Goal: Task Accomplishment & Management: Manage account settings

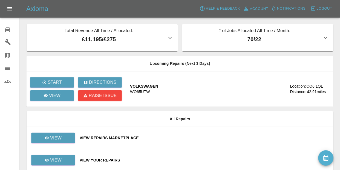
click at [108, 161] on div "View Your Repairs" at bounding box center [204, 159] width 249 height 5
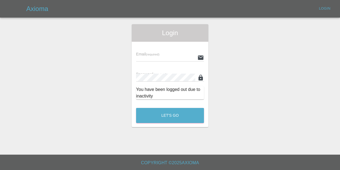
type input "[EMAIL_ADDRESS][DOMAIN_NAME]"
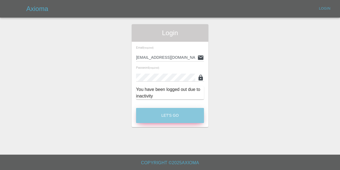
click at [174, 118] on button "Let's Go" at bounding box center [170, 115] width 68 height 15
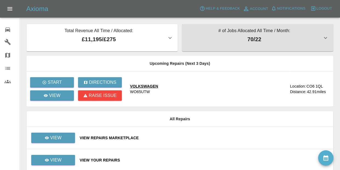
click at [109, 161] on div "View Your Repairs" at bounding box center [204, 159] width 249 height 5
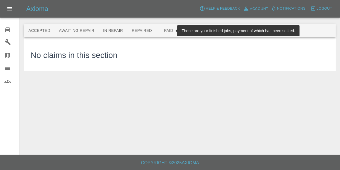
click at [165, 30] on button "Paid" at bounding box center [168, 30] width 25 height 13
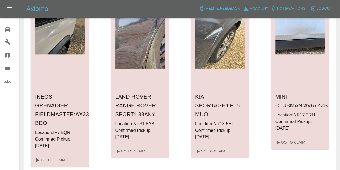
scroll to position [457, 0]
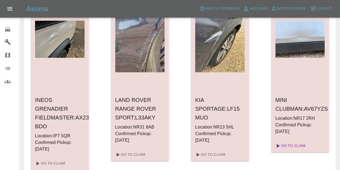
click at [294, 144] on link "Go To Claim" at bounding box center [290, 145] width 34 height 9
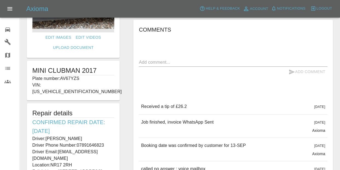
scroll to position [102, 0]
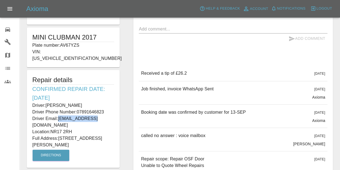
drag, startPoint x: 98, startPoint y: 113, endPoint x: 58, endPoint y: 111, distance: 39.7
click at [58, 115] on p "Driver Email: [EMAIL_ADDRESS][DOMAIN_NAME]" at bounding box center [73, 121] width 82 height 13
copy p "[EMAIL_ADDRESS][DOMAIN_NAME]"
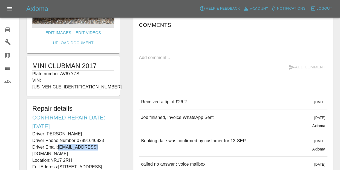
scroll to position [68, 0]
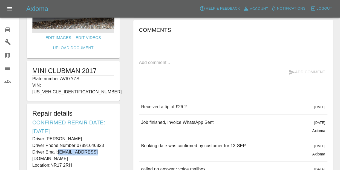
click at [5, 32] on icon at bounding box center [7, 29] width 7 height 7
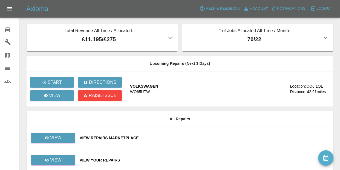
click at [116, 161] on div "View Your Repairs" at bounding box center [204, 159] width 249 height 5
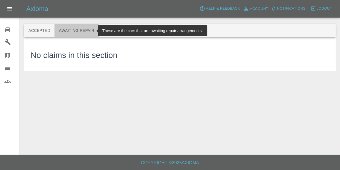
click at [76, 29] on button "Awaiting Repair" at bounding box center [77, 30] width 44 height 13
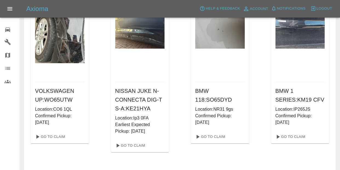
scroll to position [71, 0]
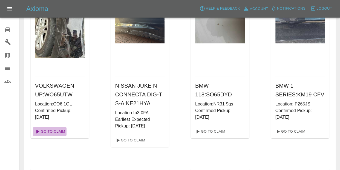
click at [58, 131] on link "Go To Claim" at bounding box center [50, 131] width 34 height 9
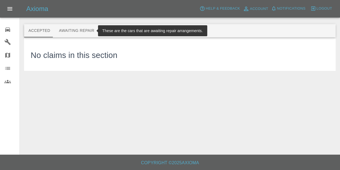
click at [71, 33] on button "Awaiting Repair" at bounding box center [77, 30] width 44 height 13
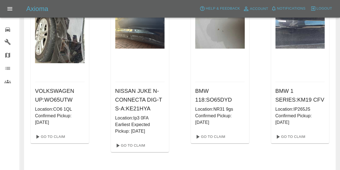
scroll to position [74, 0]
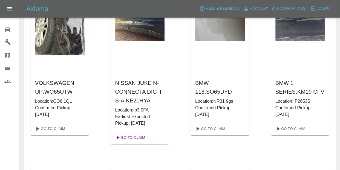
click at [142, 137] on link "Go To Claim" at bounding box center [130, 137] width 34 height 9
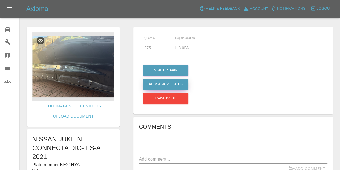
click at [183, 85] on button "Add/Remove Dates" at bounding box center [165, 84] width 45 height 11
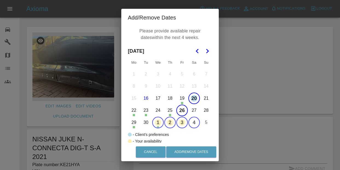
click at [195, 101] on button "20" at bounding box center [194, 98] width 12 height 12
click at [196, 99] on button "20" at bounding box center [194, 98] width 12 height 12
click at [182, 111] on button "26" at bounding box center [182, 110] width 12 height 12
click at [208, 48] on icon "Go to the Next Month" at bounding box center [207, 51] width 7 height 7
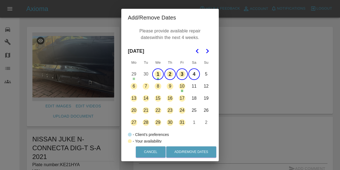
click at [194, 77] on button "4" at bounding box center [194, 74] width 12 height 12
click at [136, 88] on button "6" at bounding box center [134, 86] width 12 height 12
click at [160, 85] on button "8" at bounding box center [158, 86] width 12 height 12
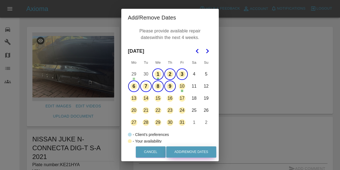
click at [186, 151] on button "Add/Remove Dates" at bounding box center [191, 151] width 50 height 11
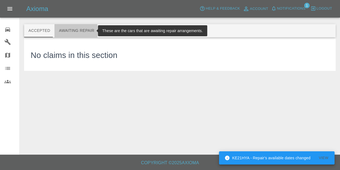
click at [73, 32] on button "Awaiting Repair" at bounding box center [77, 30] width 44 height 13
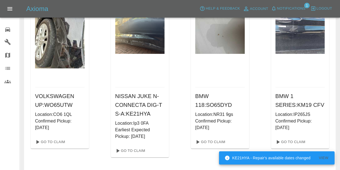
scroll to position [62, 0]
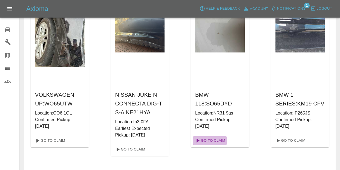
click at [216, 143] on link "Go To Claim" at bounding box center [210, 140] width 34 height 9
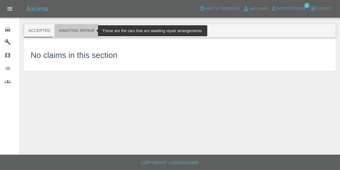
click at [78, 27] on button "Awaiting Repair" at bounding box center [77, 30] width 44 height 13
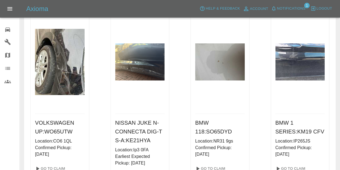
scroll to position [67, 0]
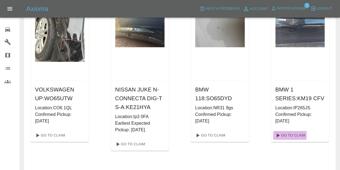
click at [296, 137] on link "Go To Claim" at bounding box center [290, 135] width 34 height 9
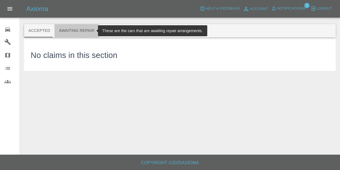
click at [84, 32] on button "Awaiting Repair" at bounding box center [77, 30] width 44 height 13
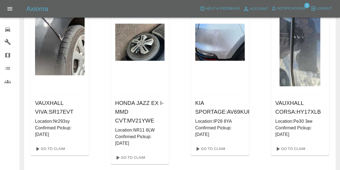
scroll to position [251, 0]
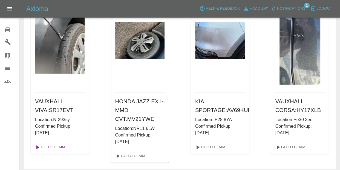
click at [56, 146] on link "Go To Claim" at bounding box center [50, 146] width 34 height 9
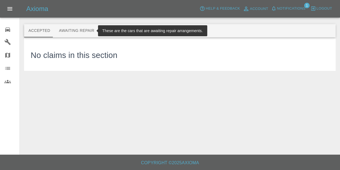
click at [68, 34] on button "Awaiting Repair" at bounding box center [77, 30] width 44 height 13
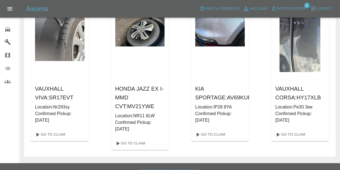
scroll to position [268, 0]
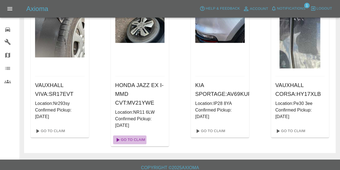
click at [135, 139] on link "Go To Claim" at bounding box center [130, 139] width 34 height 9
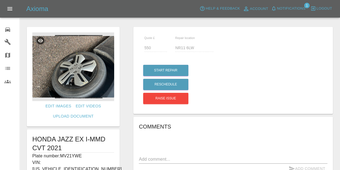
click at [296, 10] on span "Notifications" at bounding box center [291, 8] width 28 height 6
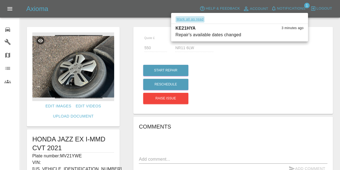
click at [198, 20] on button "Mark all as read" at bounding box center [190, 19] width 29 height 6
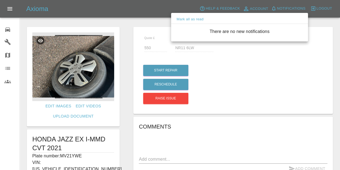
click at [145, 11] on div at bounding box center [170, 85] width 340 height 170
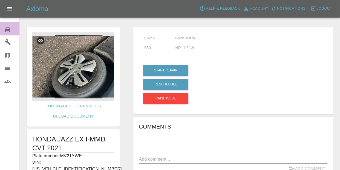
click at [5, 29] on icon at bounding box center [7, 29] width 7 height 7
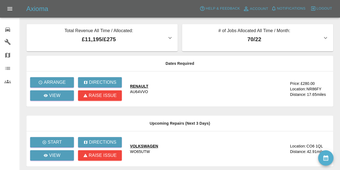
click at [145, 85] on div "RENAULT" at bounding box center [139, 85] width 18 height 5
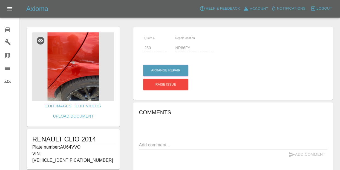
click at [84, 55] on img at bounding box center [73, 66] width 82 height 68
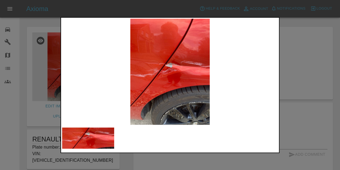
click at [292, 113] on div at bounding box center [170, 85] width 340 height 170
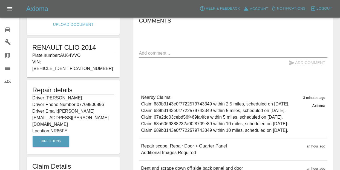
scroll to position [95, 0]
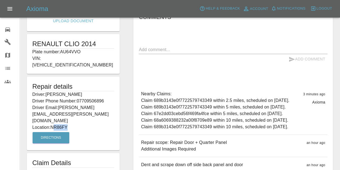
drag, startPoint x: 61, startPoint y: 114, endPoint x: 83, endPoint y: 115, distance: 21.7
click at [83, 124] on p "Location: NR86FY" at bounding box center [73, 127] width 82 height 7
drag, startPoint x: 52, startPoint y: 113, endPoint x: 56, endPoint y: 108, distance: 6.6
click at [88, 119] on div "Repair details Driver: Gillian Thurston Driver Phone Number: 07709506896 Driver…" at bounding box center [73, 112] width 93 height 73
copy div "NR86FY Directions"
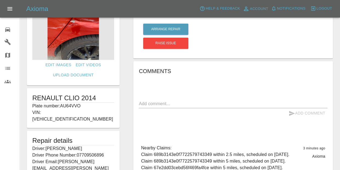
scroll to position [33, 0]
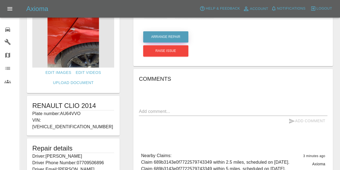
click at [156, 38] on button "Arrange Repair" at bounding box center [165, 36] width 45 height 11
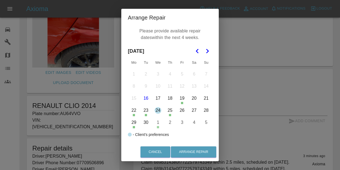
click at [147, 124] on button "30" at bounding box center [146, 122] width 12 height 12
click at [169, 120] on button "2" at bounding box center [170, 122] width 12 height 12
click at [180, 121] on button "3" at bounding box center [182, 122] width 12 height 12
click at [210, 54] on button "Go to the Next Month" at bounding box center [207, 51] width 10 height 10
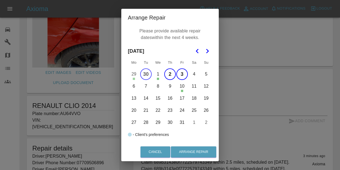
click at [130, 89] on button "6" at bounding box center [134, 86] width 12 height 12
click at [152, 87] on td "8" at bounding box center [158, 86] width 12 height 12
click at [148, 88] on button "7" at bounding box center [146, 86] width 12 height 12
click at [154, 86] on button "8" at bounding box center [158, 86] width 12 height 12
click at [168, 86] on button "9" at bounding box center [170, 86] width 12 height 12
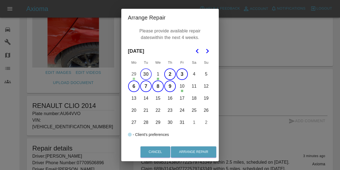
click at [136, 97] on button "13" at bounding box center [134, 98] width 12 height 12
click at [146, 98] on button "14" at bounding box center [146, 98] width 12 height 12
click at [158, 97] on button "15" at bounding box center [158, 98] width 12 height 12
click at [169, 99] on button "16" at bounding box center [170, 98] width 12 height 12
click at [181, 103] on button "17" at bounding box center [182, 98] width 12 height 12
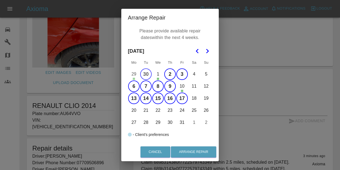
click at [134, 110] on button "20" at bounding box center [134, 110] width 12 height 12
click at [149, 109] on button "21" at bounding box center [146, 110] width 12 height 12
click at [150, 109] on button "21" at bounding box center [146, 110] width 12 height 12
click at [143, 111] on button "21" at bounding box center [146, 110] width 12 height 12
click at [158, 110] on button "22" at bounding box center [158, 110] width 12 height 12
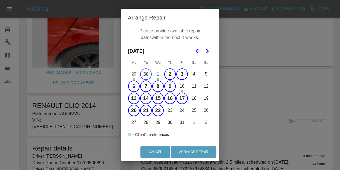
click at [175, 111] on button "23" at bounding box center [170, 110] width 12 height 12
click at [179, 111] on button "24" at bounding box center [182, 110] width 12 height 12
click at [189, 147] on button "Arrange Repair" at bounding box center [193, 151] width 45 height 11
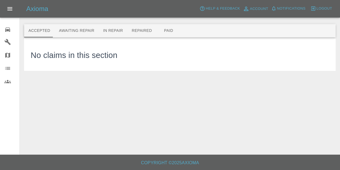
click at [7, 30] on icon at bounding box center [7, 29] width 5 height 4
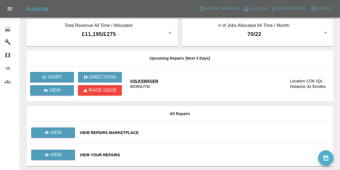
scroll to position [23, 0]
